Goal: Transaction & Acquisition: Purchase product/service

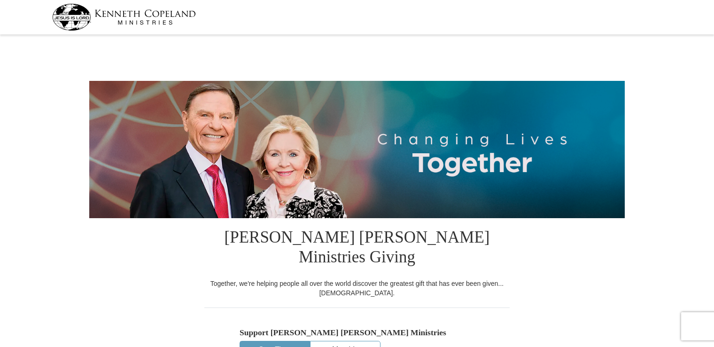
select select "MO"
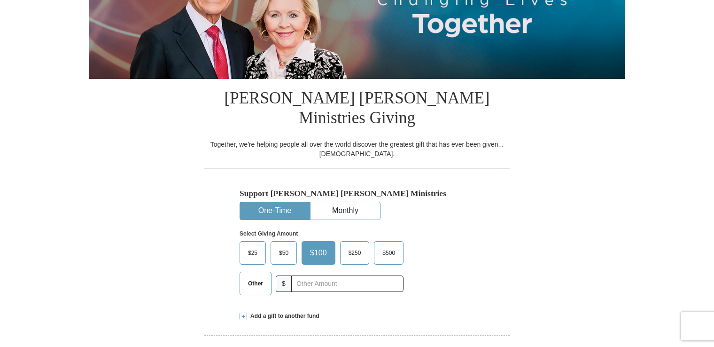
scroll to position [141, 0]
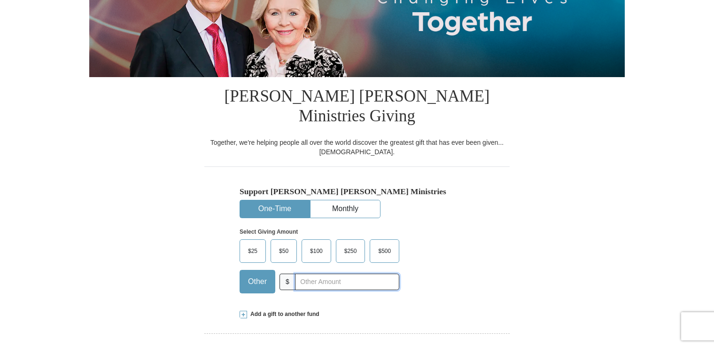
click at [309, 273] on input "text" at bounding box center [347, 281] width 104 height 16
type input "30"
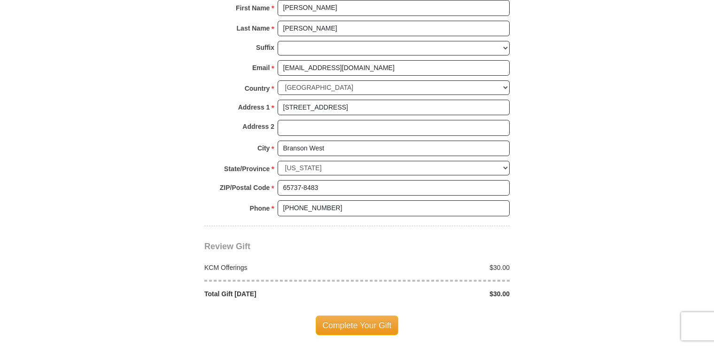
scroll to position [705, 0]
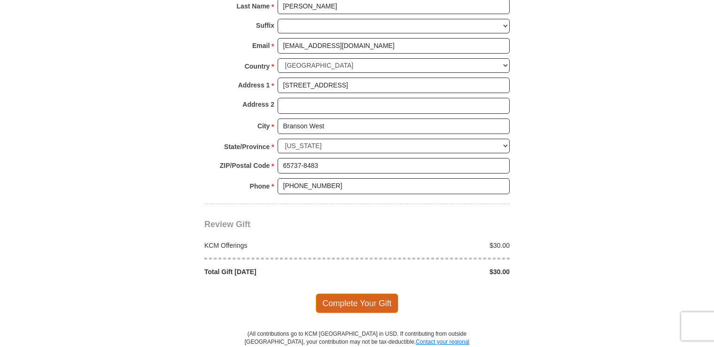
click at [361, 293] on span "Complete Your Gift" at bounding box center [357, 303] width 83 height 20
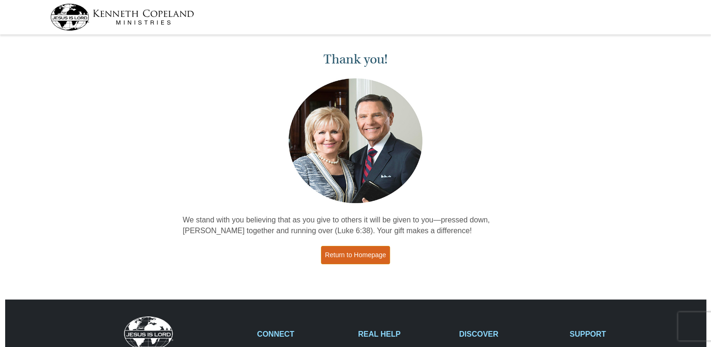
click at [357, 253] on link "Return to Homepage" at bounding box center [356, 255] width 70 height 18
